Goal: Task Accomplishment & Management: Use online tool/utility

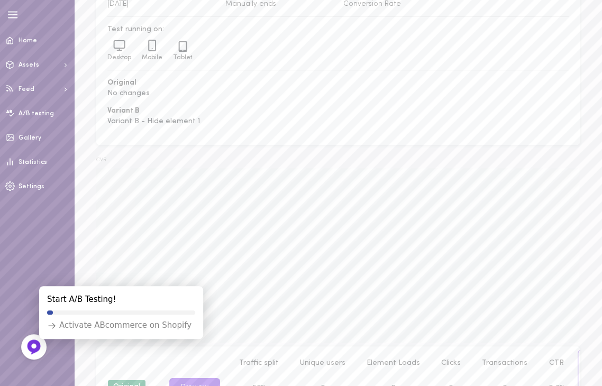
scroll to position [274, 0]
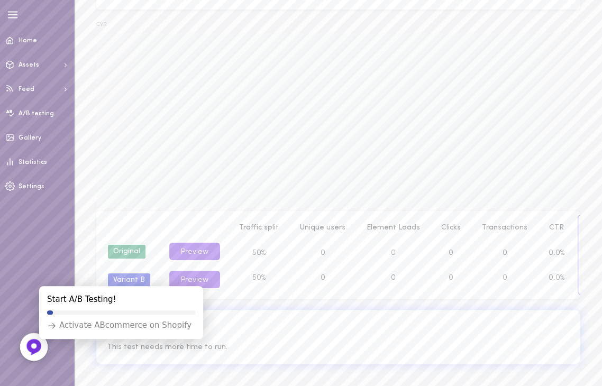
click at [33, 350] on icon at bounding box center [34, 347] width 8 height 8
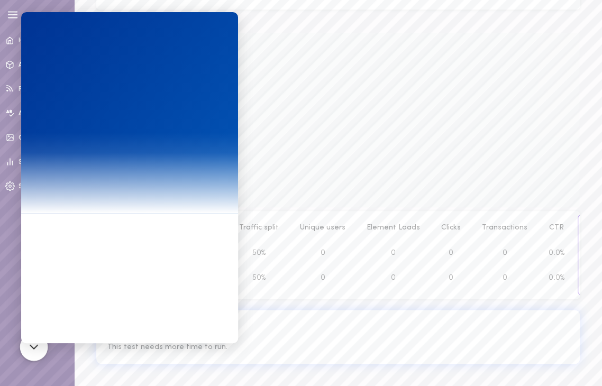
click at [35, 352] on img at bounding box center [33, 347] width 17 height 17
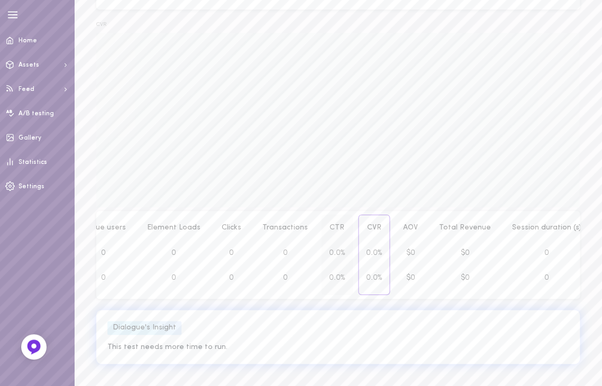
scroll to position [0, 219]
click at [331, 224] on span "CTR" at bounding box center [338, 228] width 15 height 8
click at [368, 224] on span "CVR" at bounding box center [375, 228] width 14 height 8
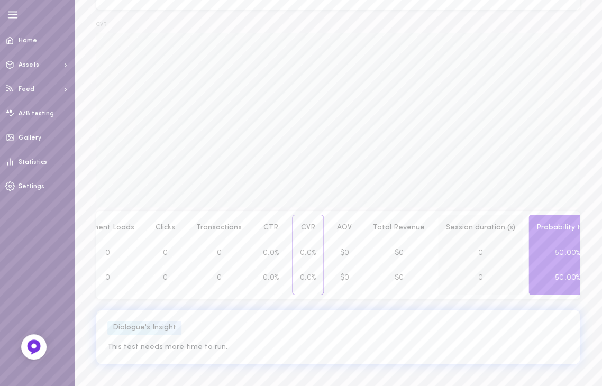
scroll to position [0, 0]
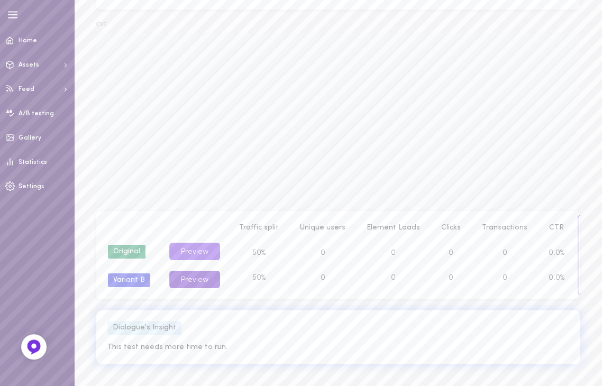
click at [193, 274] on button "Preview" at bounding box center [194, 279] width 51 height 17
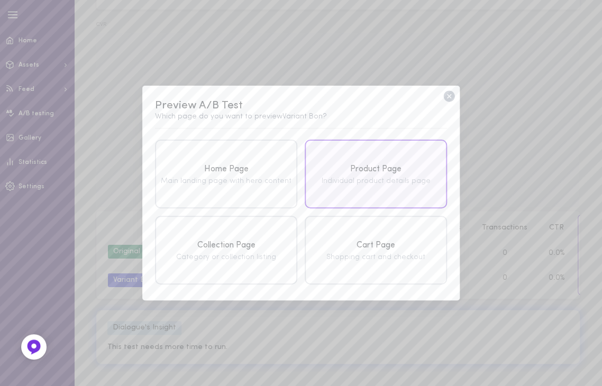
click at [353, 185] on div "Individual product details page" at bounding box center [376, 181] width 137 height 7
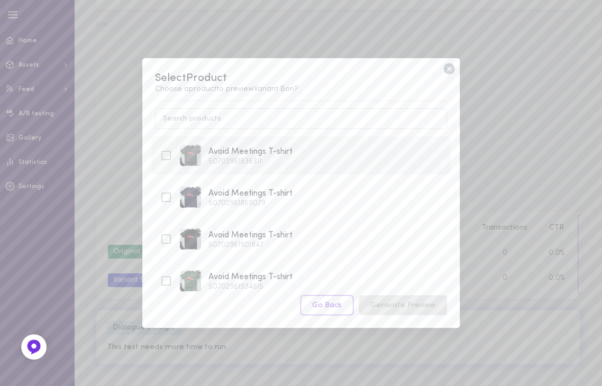
click at [244, 163] on div "50702961836311" at bounding box center [250, 161] width 84 height 7
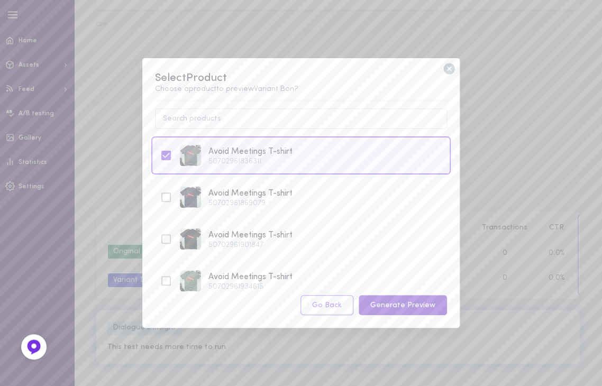
click at [409, 309] on button "Generate Preview" at bounding box center [403, 305] width 88 height 21
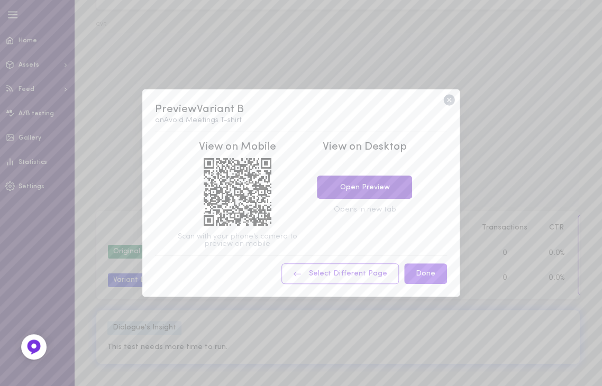
click at [376, 180] on link "Open Preview" at bounding box center [364, 187] width 95 height 23
click at [449, 97] on icon at bounding box center [448, 100] width 11 height 11
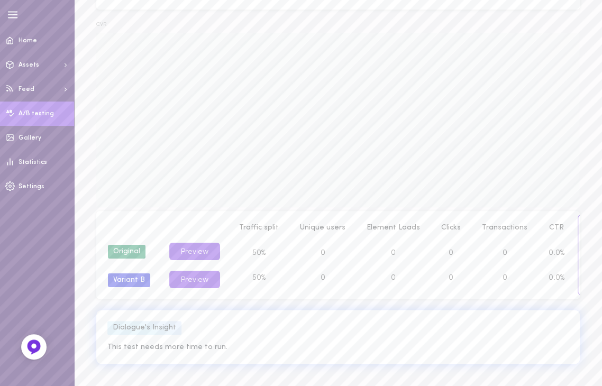
click at [44, 116] on span "A/B testing" at bounding box center [36, 114] width 35 height 6
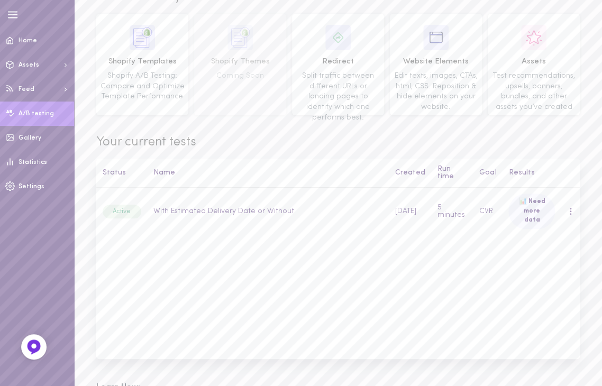
scroll to position [64, 0]
click at [570, 213] on span at bounding box center [571, 214] width 2 height 2
click at [370, 280] on div "Status Name Created Run time Goal Results Active With Estimated Delivery Date o…" at bounding box center [338, 259] width 484 height 200
